Goal: Task Accomplishment & Management: Manage account settings

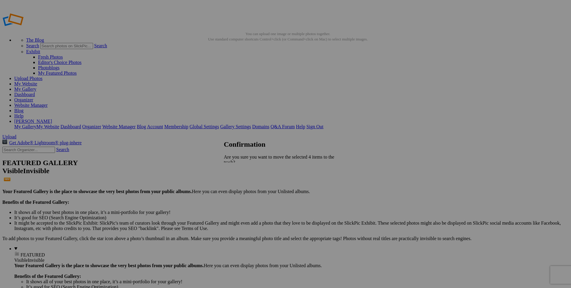
click at [244, 186] on span "Yes" at bounding box center [240, 188] width 7 height 5
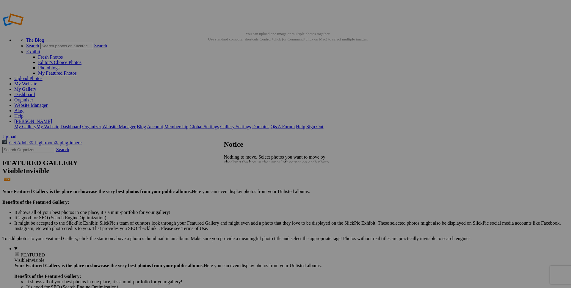
click at [234, 175] on span "Close" at bounding box center [229, 177] width 11 height 5
